Goal: Task Accomplishment & Management: Complete application form

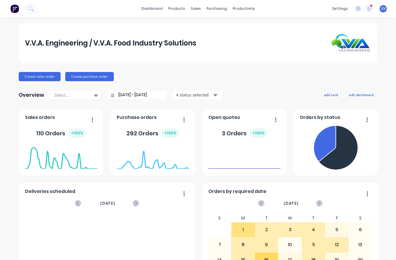
click at [93, 34] on div "V.V.A. Engineering / V.V.A. Food Industry Solutions" at bounding box center [198, 43] width 359 height 40
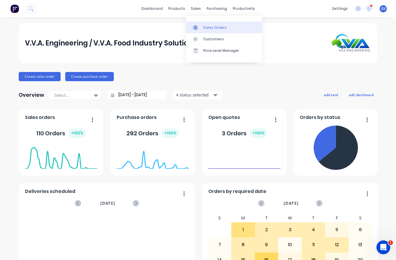
click at [213, 27] on div "Sales Orders" at bounding box center [215, 27] width 24 height 5
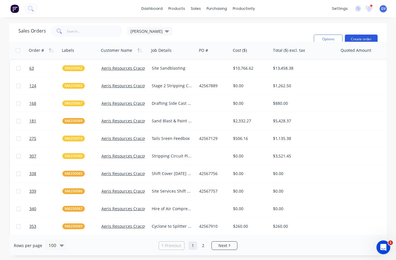
click at [364, 39] on button "Create order" at bounding box center [361, 39] width 33 height 9
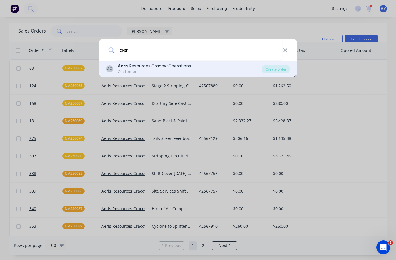
type input "aer"
click at [146, 64] on div "Aer is Resources Cracow Operations" at bounding box center [154, 66] width 73 height 6
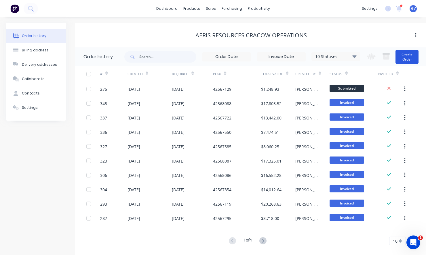
click at [396, 56] on button "Create Order" at bounding box center [406, 57] width 23 height 14
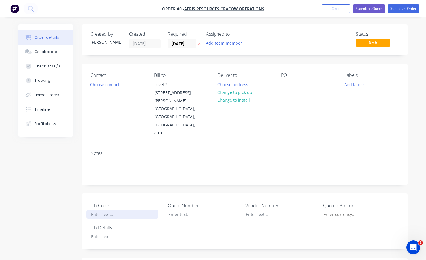
click at [107, 210] on div at bounding box center [122, 214] width 72 height 8
click at [99, 220] on div "Order details Collaborate Checklists 0/0 Tracking Linked Orders Timeline Profit…" at bounding box center [213, 234] width 400 height 420
click at [107, 232] on div at bounding box center [122, 236] width 72 height 8
click at [284, 84] on div at bounding box center [285, 84] width 9 height 8
drag, startPoint x: 110, startPoint y: 198, endPoint x: 87, endPoint y: 201, distance: 23.4
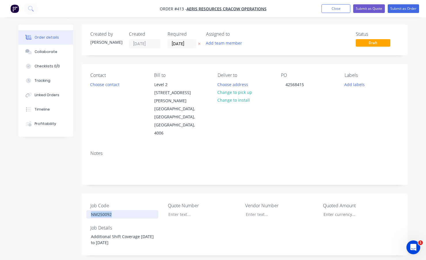
click at [87, 210] on div "NM250092" at bounding box center [122, 214] width 72 height 8
copy div "NM250092"
click at [354, 83] on button "Add labels" at bounding box center [354, 84] width 26 height 8
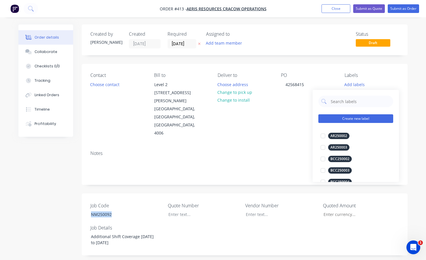
click at [346, 119] on button "Create new label" at bounding box center [355, 118] width 75 height 9
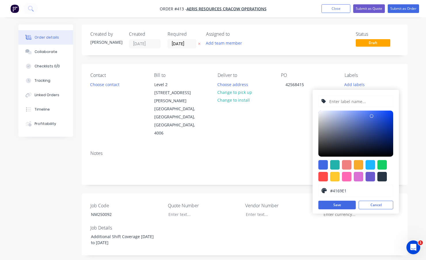
click at [339, 102] on input "text" at bounding box center [359, 101] width 61 height 11
paste input "NM250092"
type input "NM250092"
click at [357, 167] on div at bounding box center [358, 164] width 9 height 9
type input "#F6AB2F"
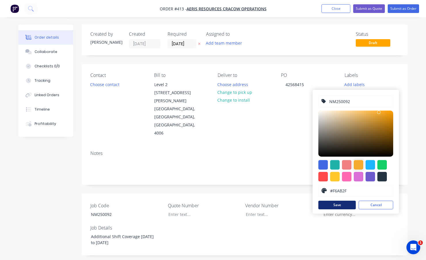
click at [344, 205] on button "Save" at bounding box center [336, 205] width 37 height 9
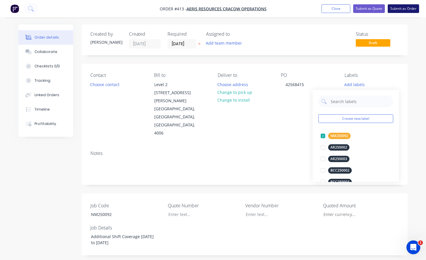
click at [396, 8] on button "Submit as Order" at bounding box center [402, 8] width 31 height 9
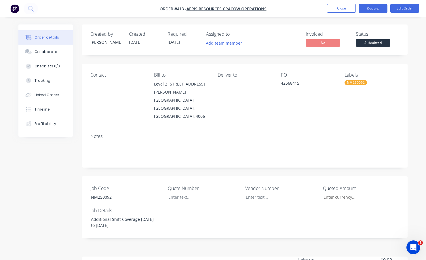
click at [369, 8] on button "Options" at bounding box center [372, 8] width 29 height 9
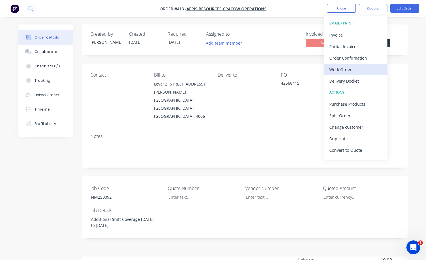
click at [341, 70] on div "Work Order" at bounding box center [355, 69] width 53 height 8
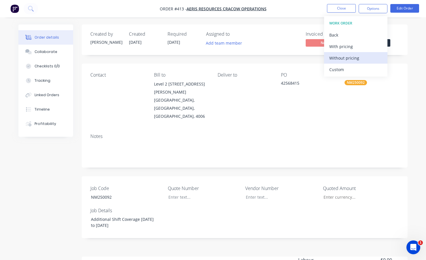
click at [345, 57] on div "Without pricing" at bounding box center [355, 58] width 53 height 8
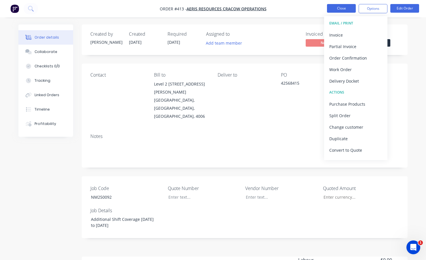
click at [342, 8] on button "Close" at bounding box center [341, 8] width 29 height 9
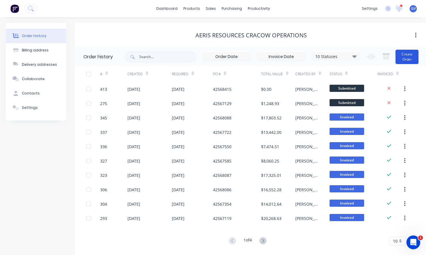
click at [396, 54] on button "Create Order" at bounding box center [406, 57] width 23 height 14
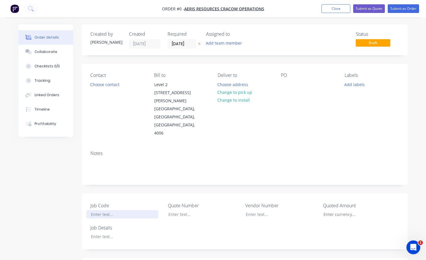
click at [102, 210] on div at bounding box center [122, 214] width 72 height 8
click at [108, 210] on div at bounding box center [122, 214] width 72 height 8
click at [104, 232] on div at bounding box center [122, 236] width 72 height 8
click at [285, 85] on div at bounding box center [285, 84] width 9 height 8
drag, startPoint x: 116, startPoint y: 200, endPoint x: 86, endPoint y: 203, distance: 30.6
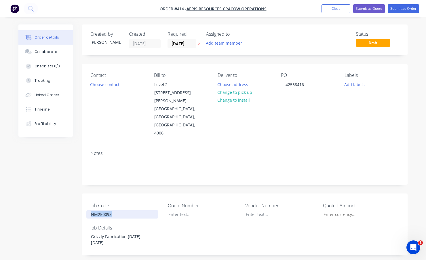
click at [86, 203] on div "Job Code NM250093 Quote Number Vendor Number Quoted Amount Job Details Grizzly …" at bounding box center [245, 224] width 326 height 62
copy div "NM250093"
click at [355, 84] on button "Add labels" at bounding box center [354, 84] width 26 height 8
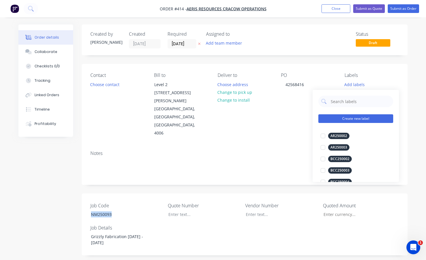
click at [348, 116] on button "Create new label" at bounding box center [355, 118] width 75 height 9
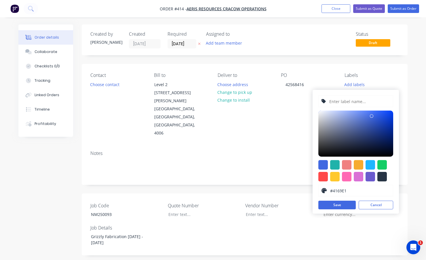
click at [337, 100] on input "text" at bounding box center [359, 101] width 61 height 11
paste input "NM250093"
type input "NM250093"
click at [358, 164] on div at bounding box center [358, 164] width 9 height 9
type input "#F6AB2F"
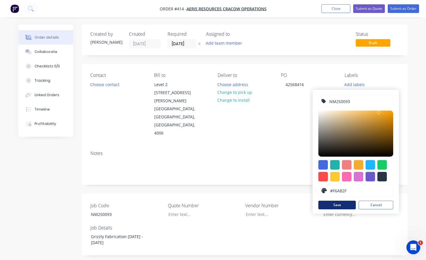
click at [339, 205] on button "Save" at bounding box center [336, 205] width 37 height 9
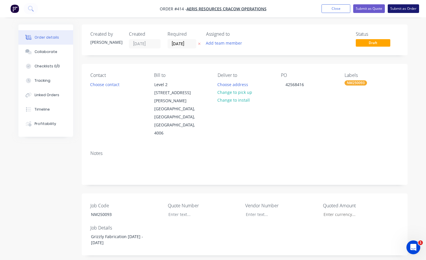
click at [396, 8] on button "Submit as Order" at bounding box center [402, 8] width 31 height 9
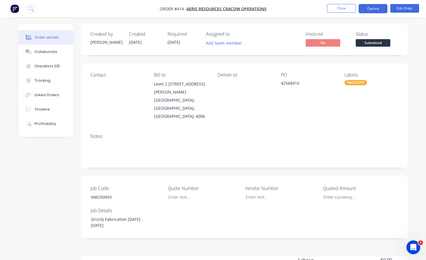
click at [369, 7] on button "Options" at bounding box center [372, 8] width 29 height 9
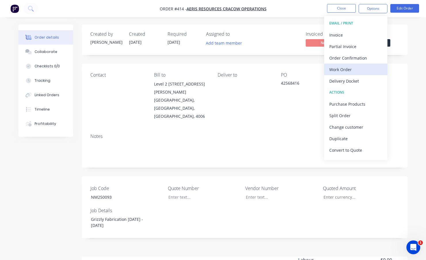
click at [344, 71] on div "Work Order" at bounding box center [355, 69] width 53 height 8
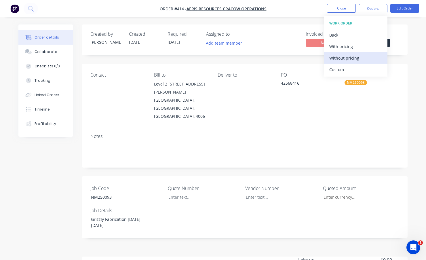
click at [344, 58] on div "Without pricing" at bounding box center [355, 58] width 53 height 8
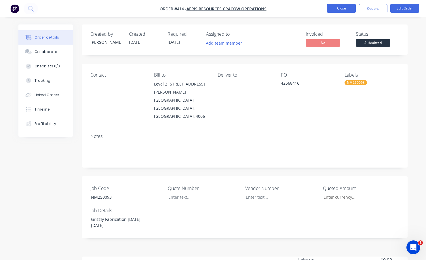
click at [340, 8] on button "Close" at bounding box center [341, 8] width 29 height 9
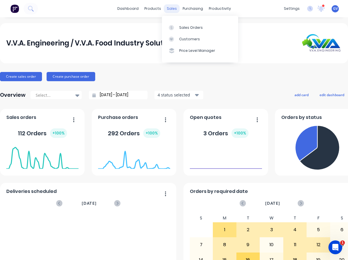
click at [170, 7] on div "sales" at bounding box center [172, 8] width 16 height 9
click at [187, 26] on div "Sales Orders" at bounding box center [191, 27] width 24 height 5
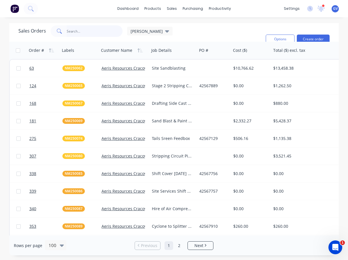
click at [80, 30] on input "text" at bounding box center [95, 31] width 56 height 12
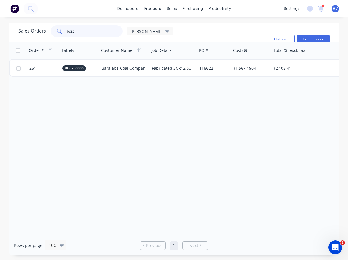
click at [70, 31] on input "bc25" at bounding box center [95, 31] width 56 height 12
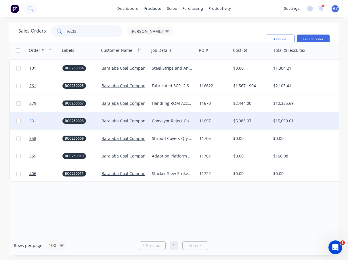
type input "bcc25"
click at [47, 121] on link "331" at bounding box center [45, 120] width 33 height 17
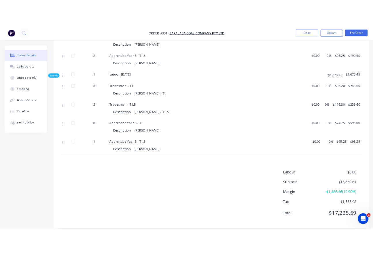
scroll to position [2153, 0]
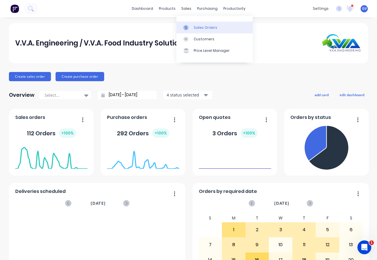
click at [201, 28] on div "Sales Orders" at bounding box center [206, 27] width 24 height 5
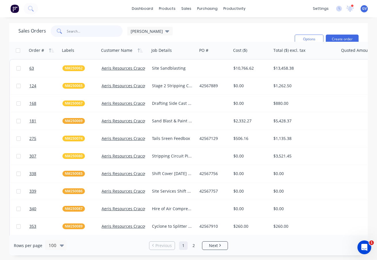
click at [69, 31] on input "text" at bounding box center [95, 31] width 56 height 12
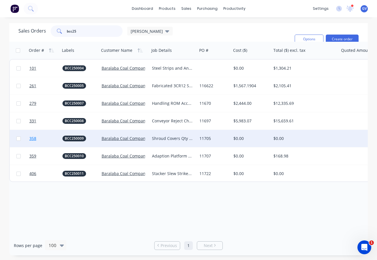
type input "bcc25"
click at [44, 138] on link "358" at bounding box center [45, 138] width 33 height 17
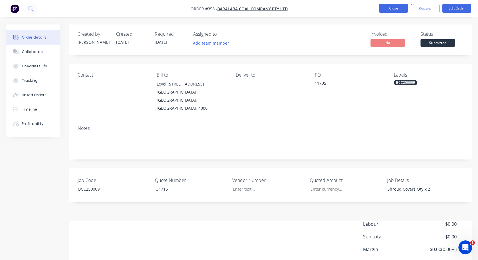
click at [377, 8] on button "Close" at bounding box center [393, 8] width 29 height 9
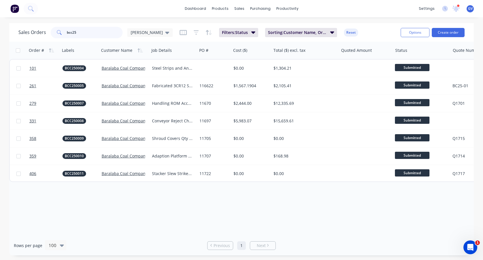
drag, startPoint x: 80, startPoint y: 33, endPoint x: 47, endPoint y: 33, distance: 32.8
click at [47, 33] on div "Sales Orders bcc25 Glen" at bounding box center [95, 33] width 154 height 12
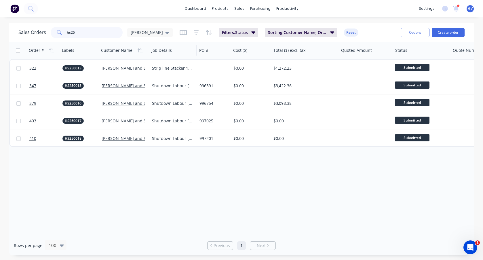
type input "hs25"
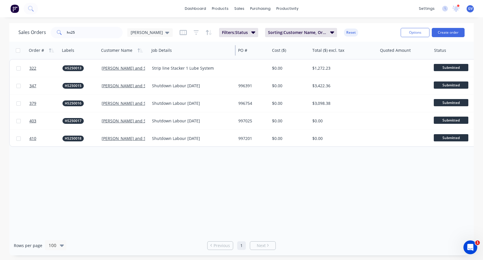
drag, startPoint x: 196, startPoint y: 50, endPoint x: 235, endPoint y: 49, distance: 38.8
click at [235, 49] on div at bounding box center [235, 50] width 1 height 10
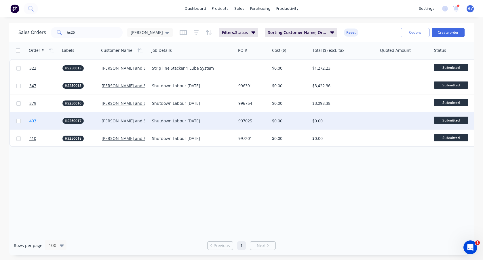
click at [49, 119] on link "403" at bounding box center [45, 120] width 33 height 17
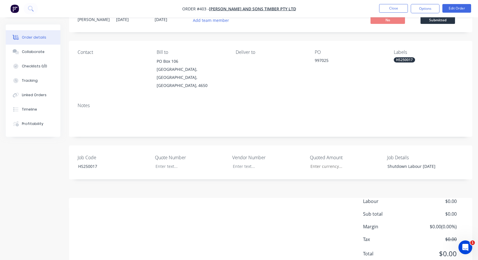
scroll to position [42, 0]
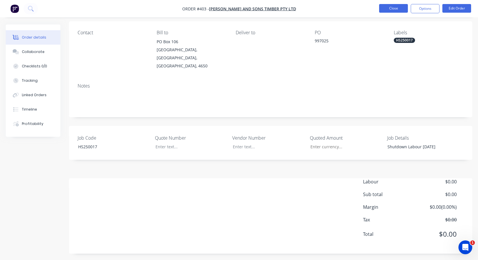
click at [377, 8] on button "Close" at bounding box center [393, 8] width 29 height 9
